Goal: Transaction & Acquisition: Purchase product/service

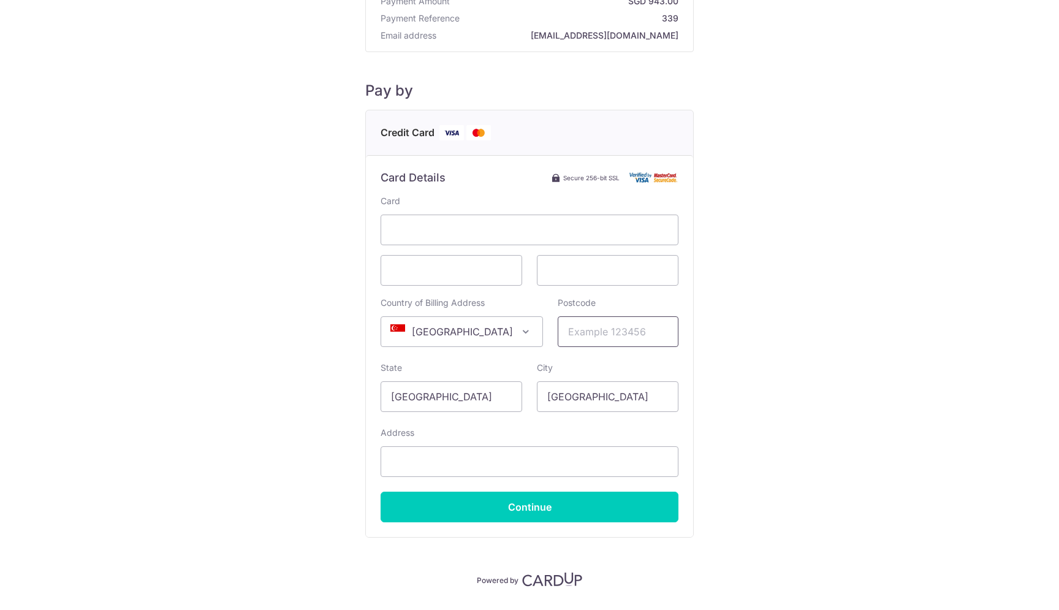
scroll to position [93, 0]
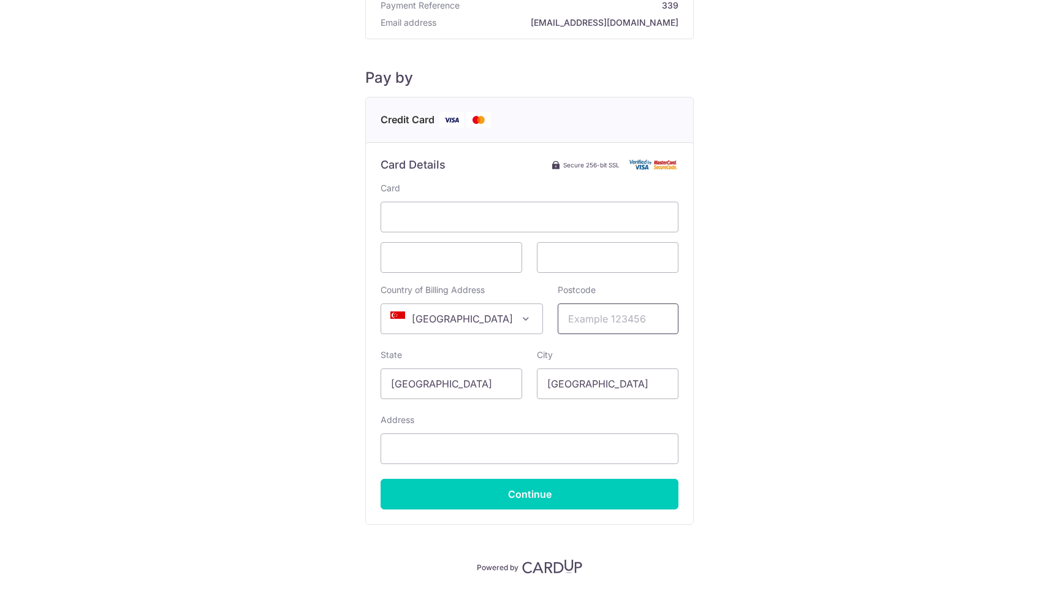
click at [665, 319] on input "Postcode" at bounding box center [618, 318] width 121 height 31
drag, startPoint x: 661, startPoint y: 318, endPoint x: 673, endPoint y: 313, distance: 13.2
click at [661, 317] on input "Postcode" at bounding box center [618, 318] width 121 height 31
click at [543, 494] on input "Continue" at bounding box center [530, 494] width 298 height 31
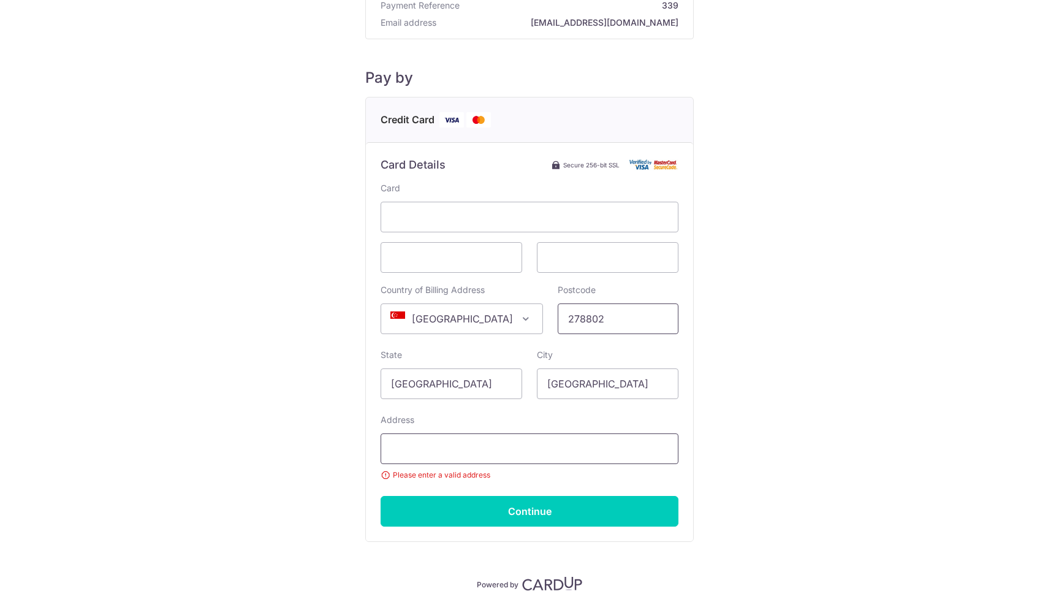
type input "278802"
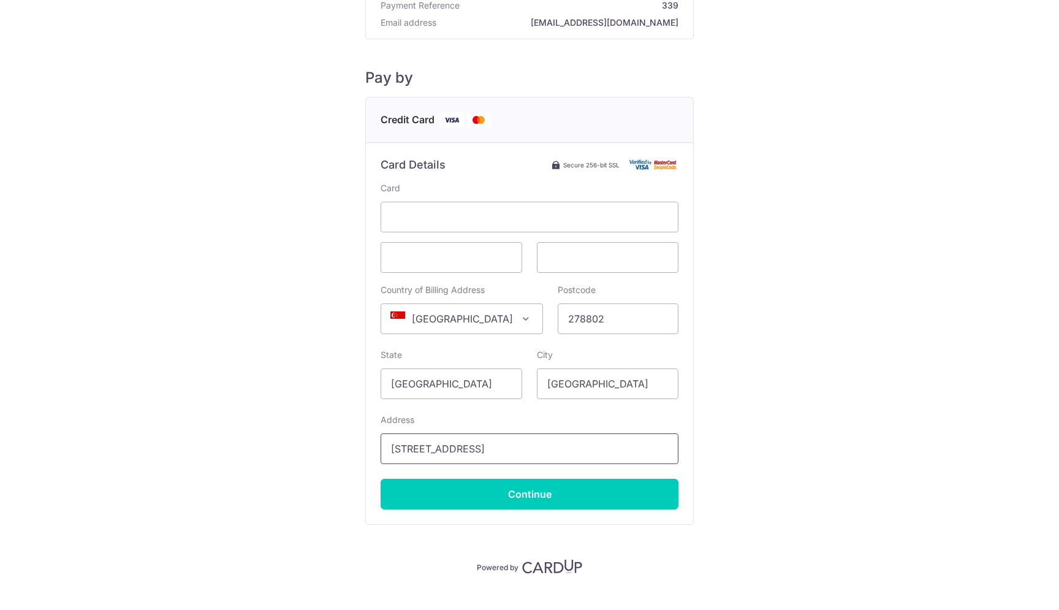
type input "[STREET_ADDRESS]"
click at [517, 495] on input "Continue" at bounding box center [530, 494] width 298 height 31
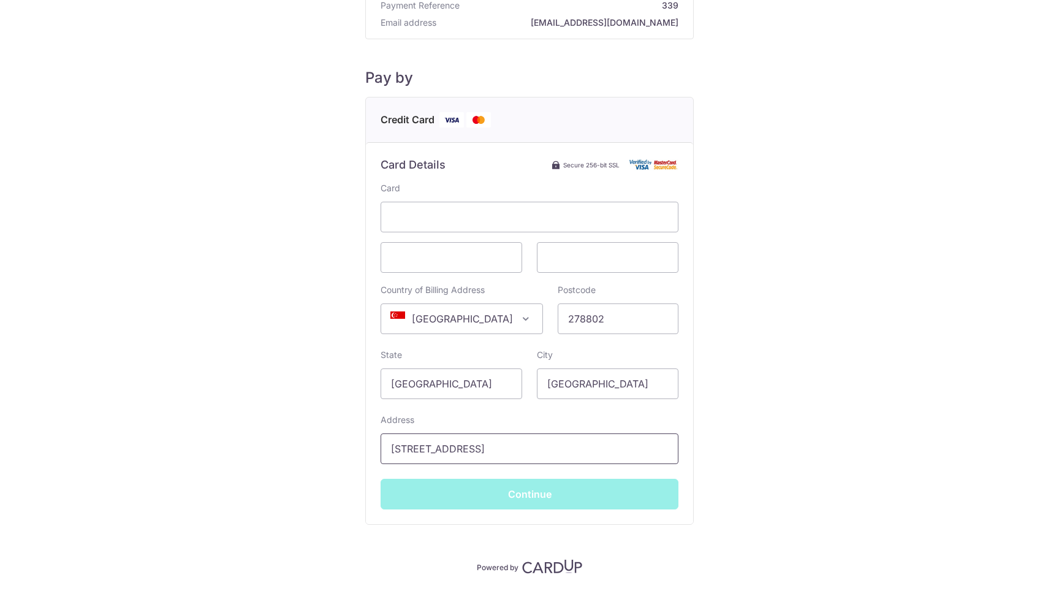
type input "**** 1073"
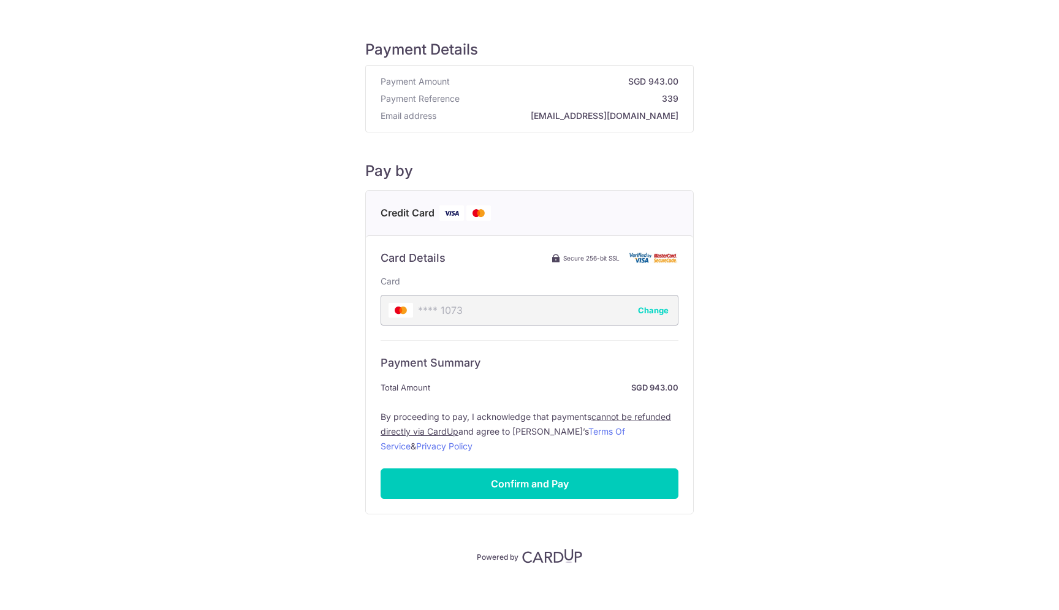
scroll to position [0, 0]
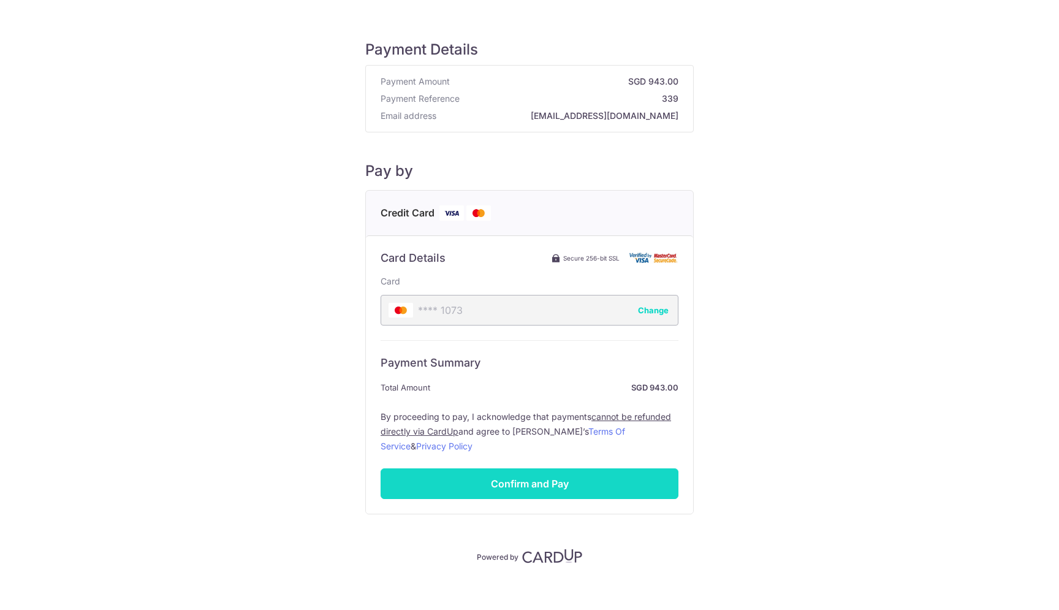
click at [540, 484] on input "Confirm and Pay" at bounding box center [530, 483] width 298 height 31
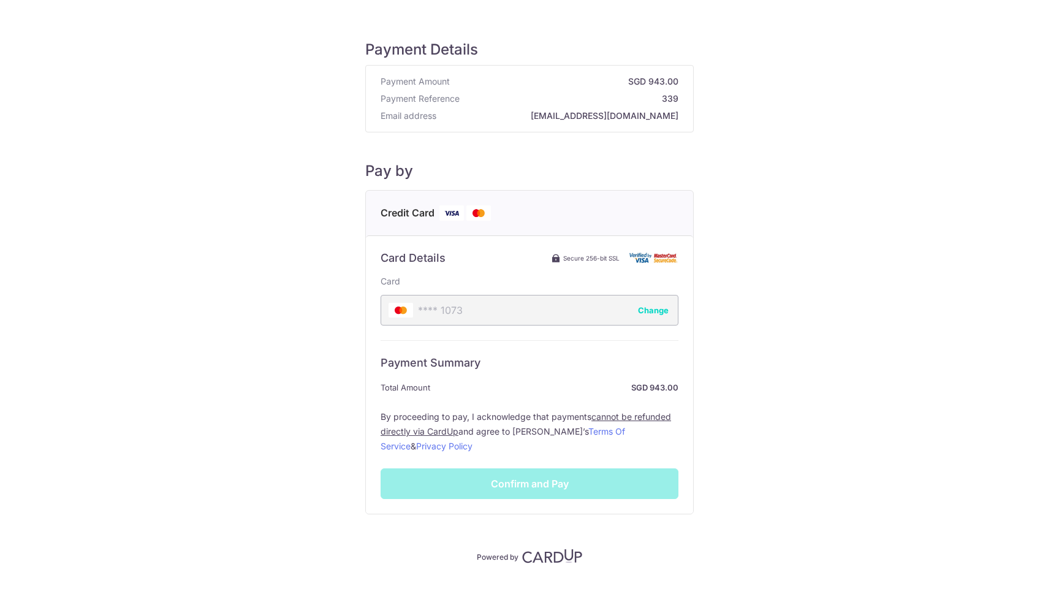
click at [562, 484] on div "Payment Summary Total Amount SGD 943.00 By proceeding to pay, I acknowledge tha…" at bounding box center [530, 419] width 298 height 159
